Goal: Task Accomplishment & Management: Manage account settings

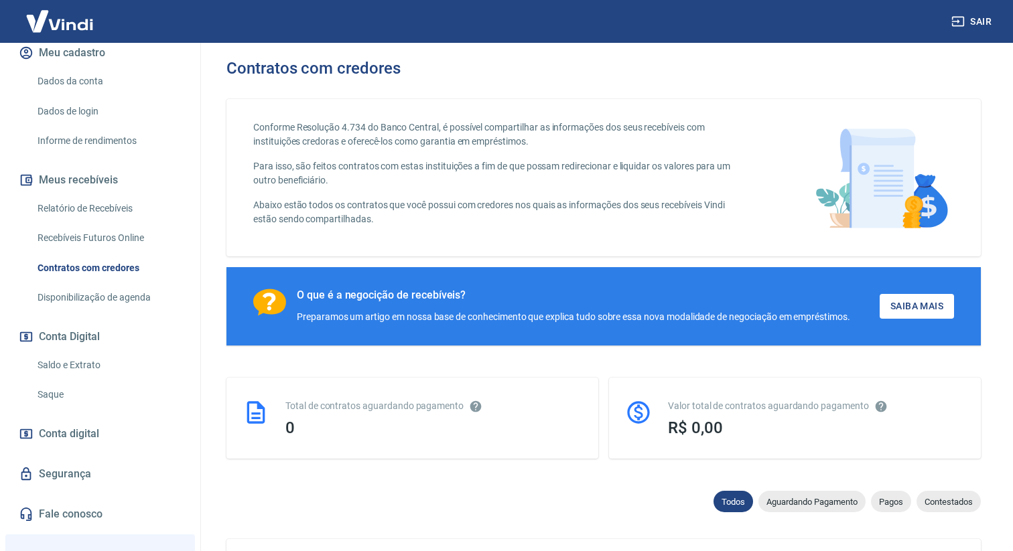
scroll to position [183, 0]
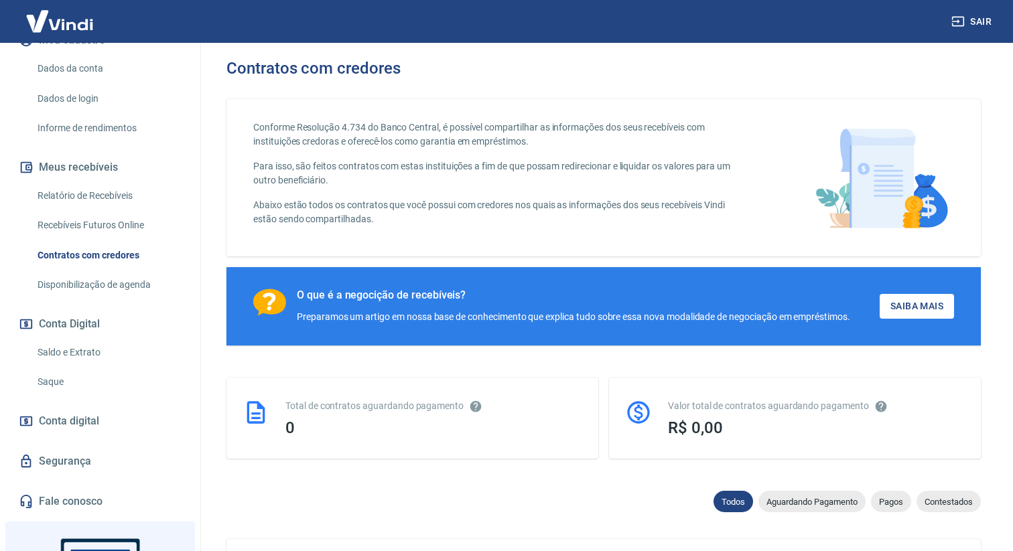
click at [71, 393] on link "Saque" at bounding box center [108, 381] width 152 height 27
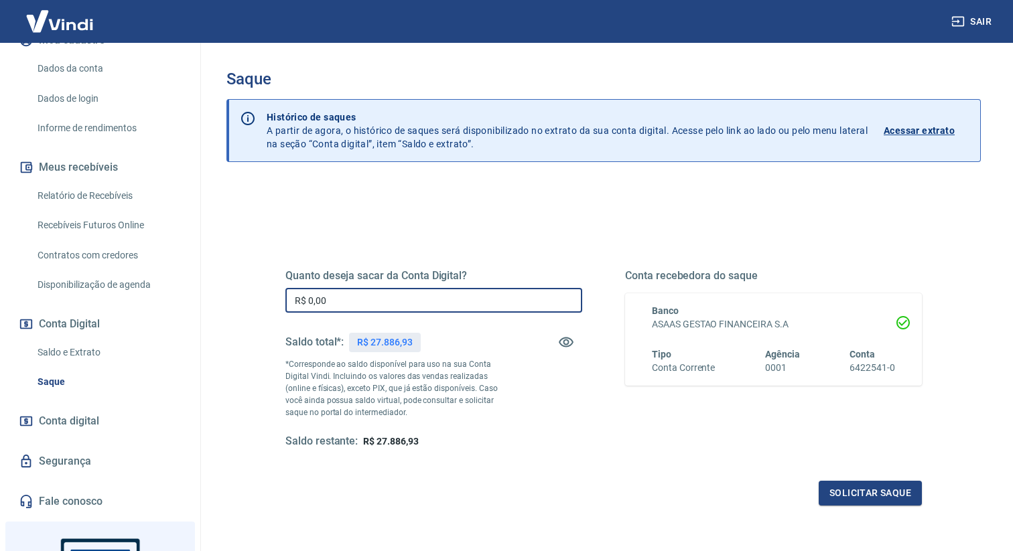
click at [344, 292] on input "R$ 0,00" at bounding box center [433, 300] width 297 height 25
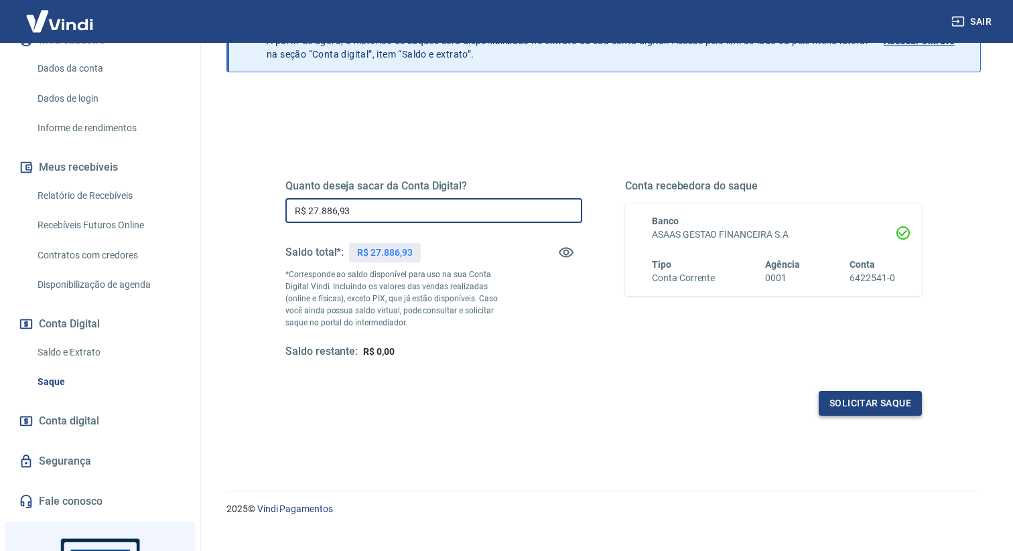
scroll to position [103, 0]
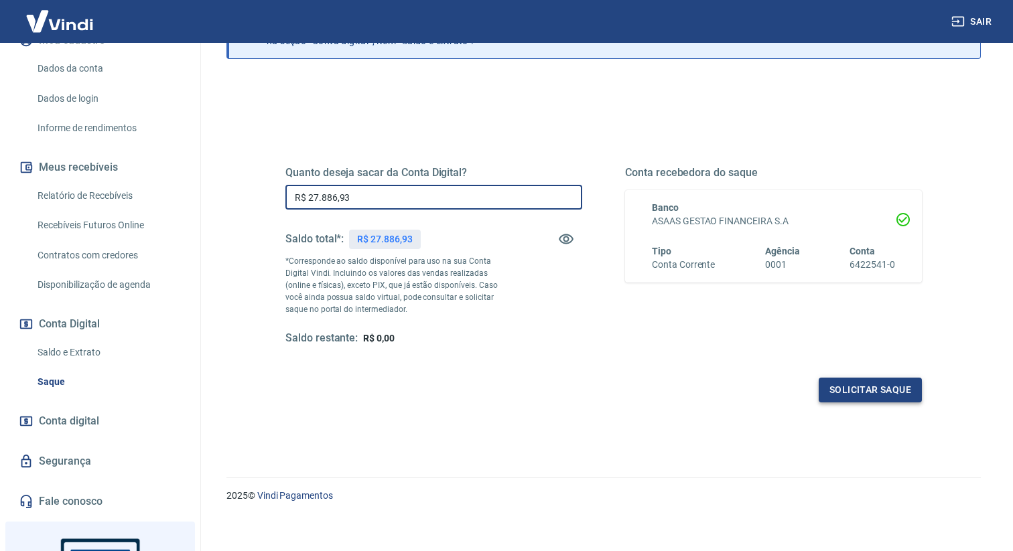
type input "R$ 27.886,93"
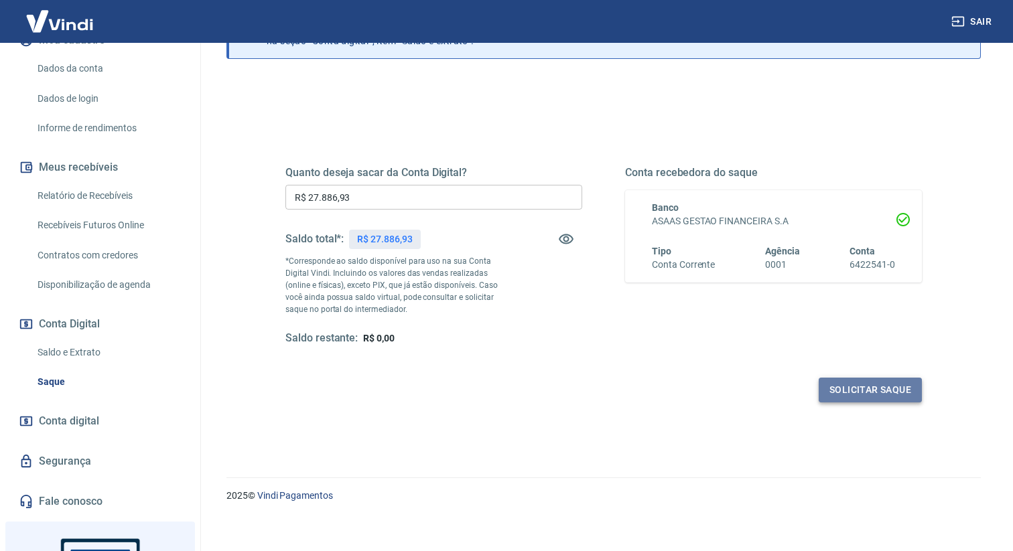
click at [889, 397] on button "Solicitar saque" at bounding box center [869, 390] width 103 height 25
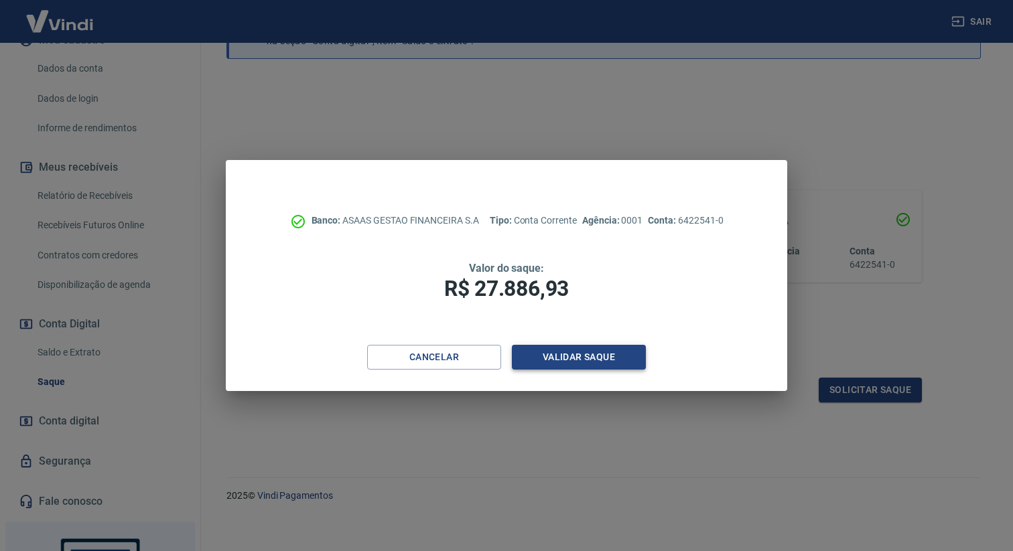
click at [585, 358] on button "Validar saque" at bounding box center [579, 357] width 134 height 25
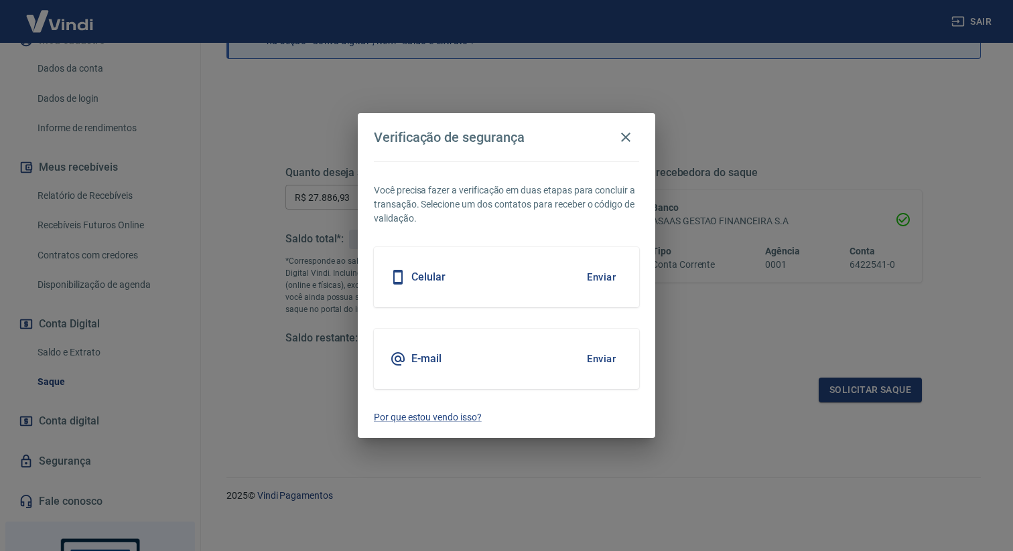
click at [606, 273] on button "Enviar" at bounding box center [601, 277] width 44 height 28
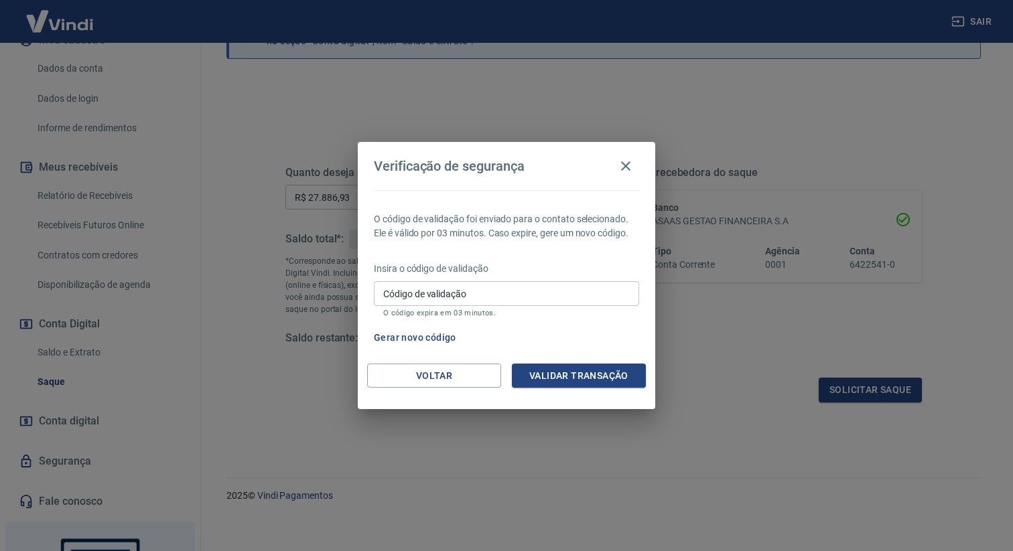
click at [483, 293] on input "Código de validação" at bounding box center [506, 293] width 265 height 25
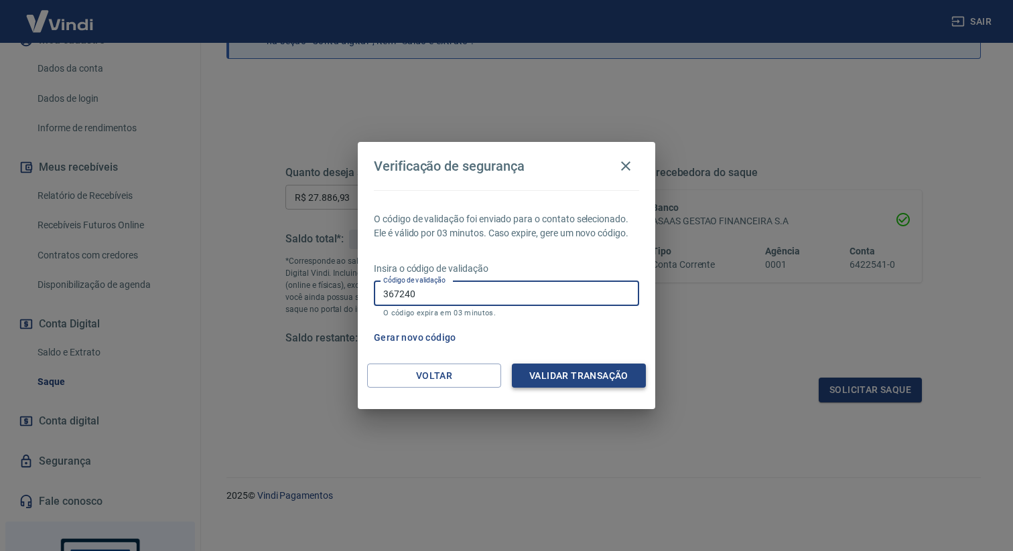
type input "367240"
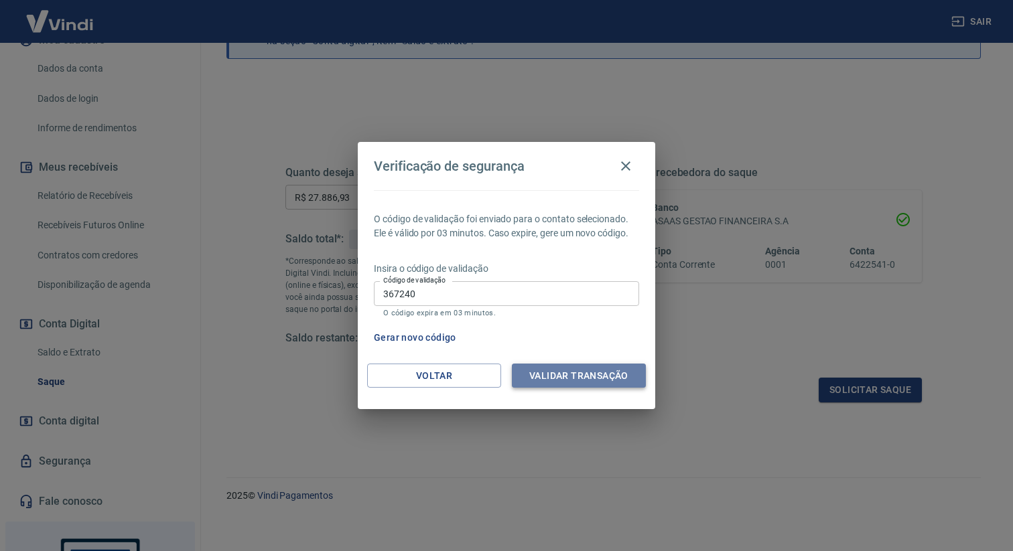
click at [548, 377] on button "Validar transação" at bounding box center [579, 376] width 134 height 25
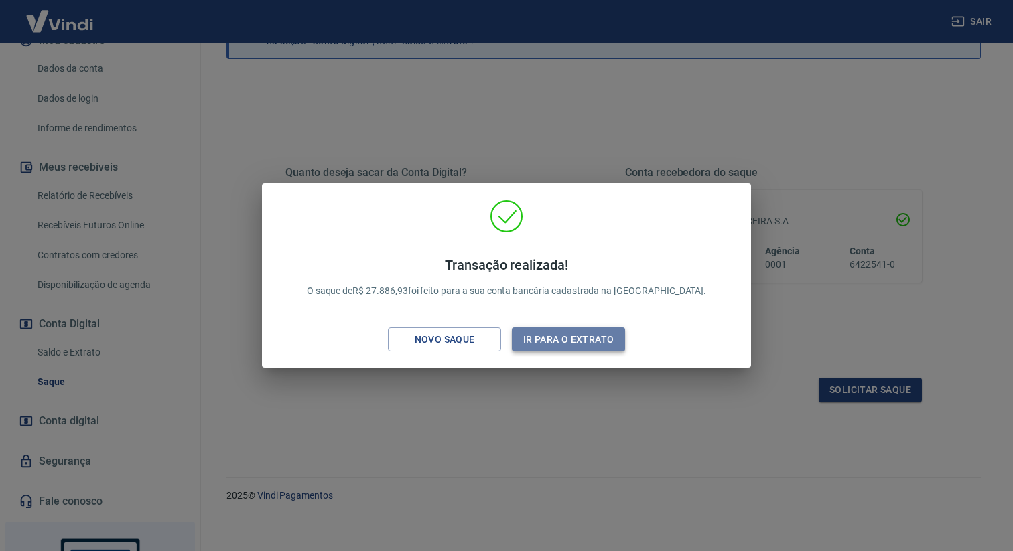
click at [566, 342] on button "Ir para o extrato" at bounding box center [568, 339] width 113 height 25
